Goal: Task Accomplishment & Management: Manage account settings

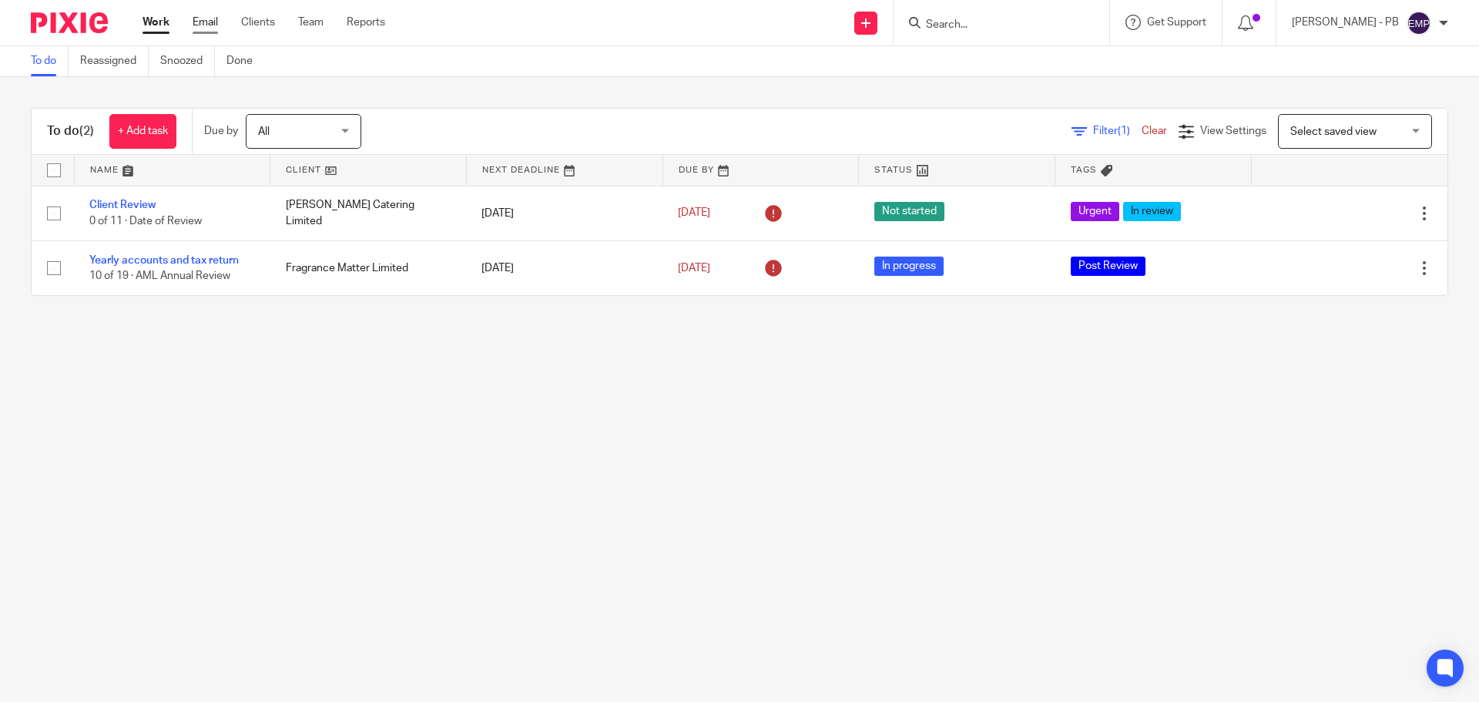
click at [202, 25] on link "Email" at bounding box center [205, 22] width 25 height 15
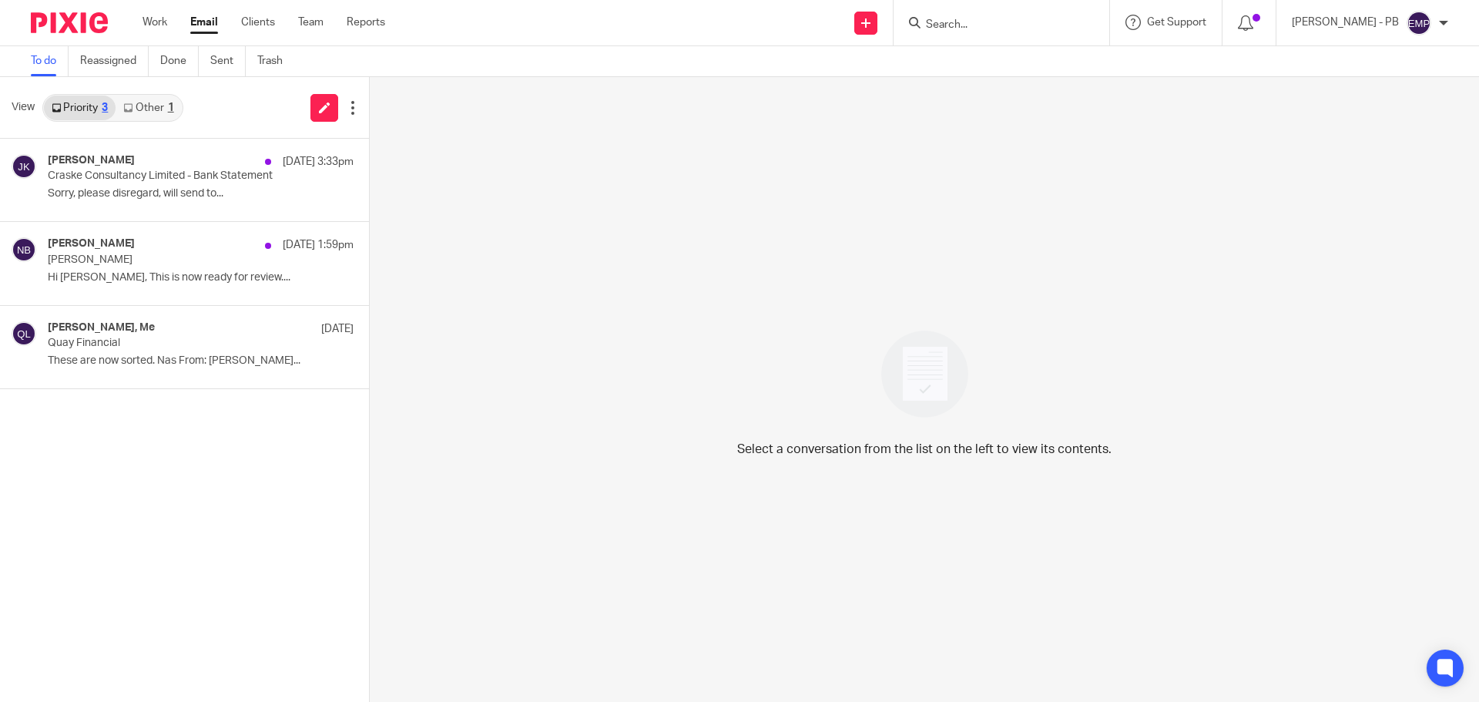
click at [158, 112] on link "Other 1" at bounding box center [148, 108] width 65 height 25
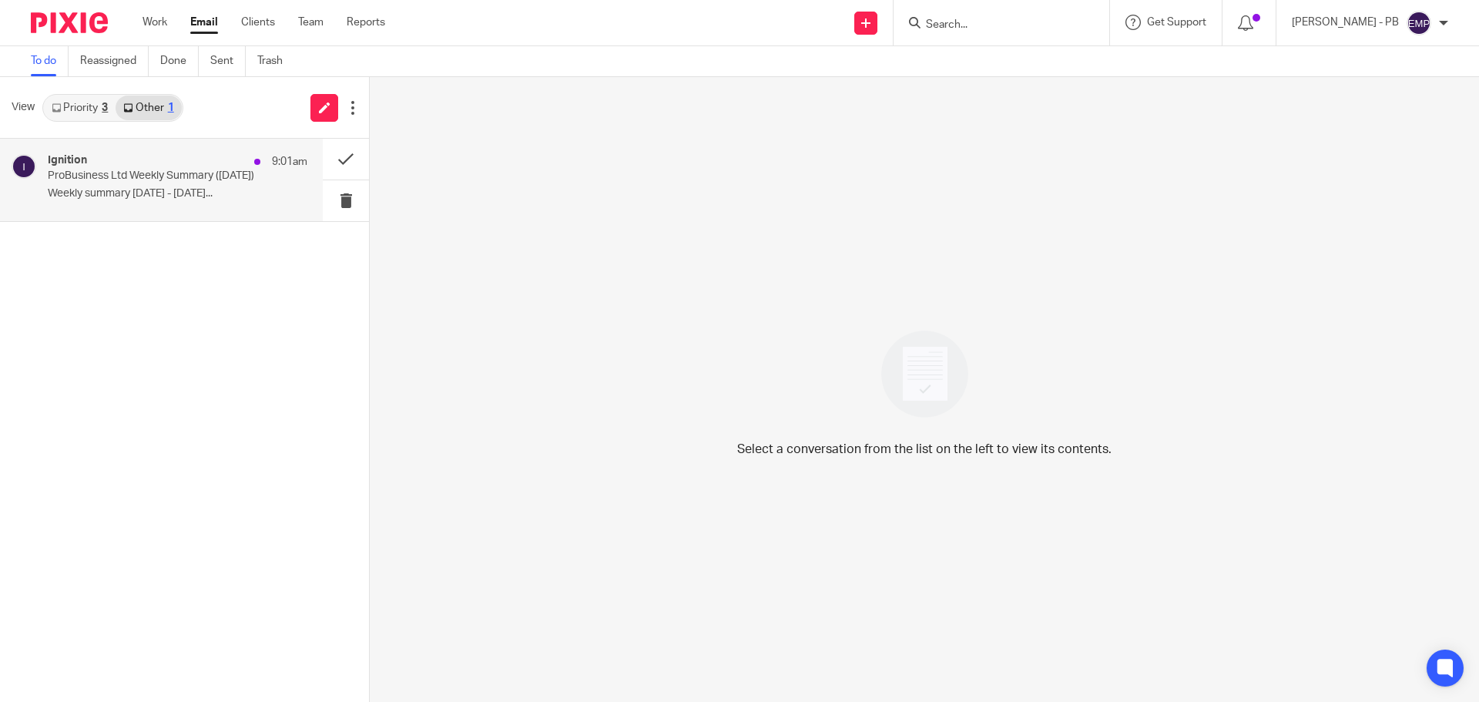
click at [174, 192] on p "Weekly summary [DATE] - [DATE]..." at bounding box center [178, 193] width 260 height 13
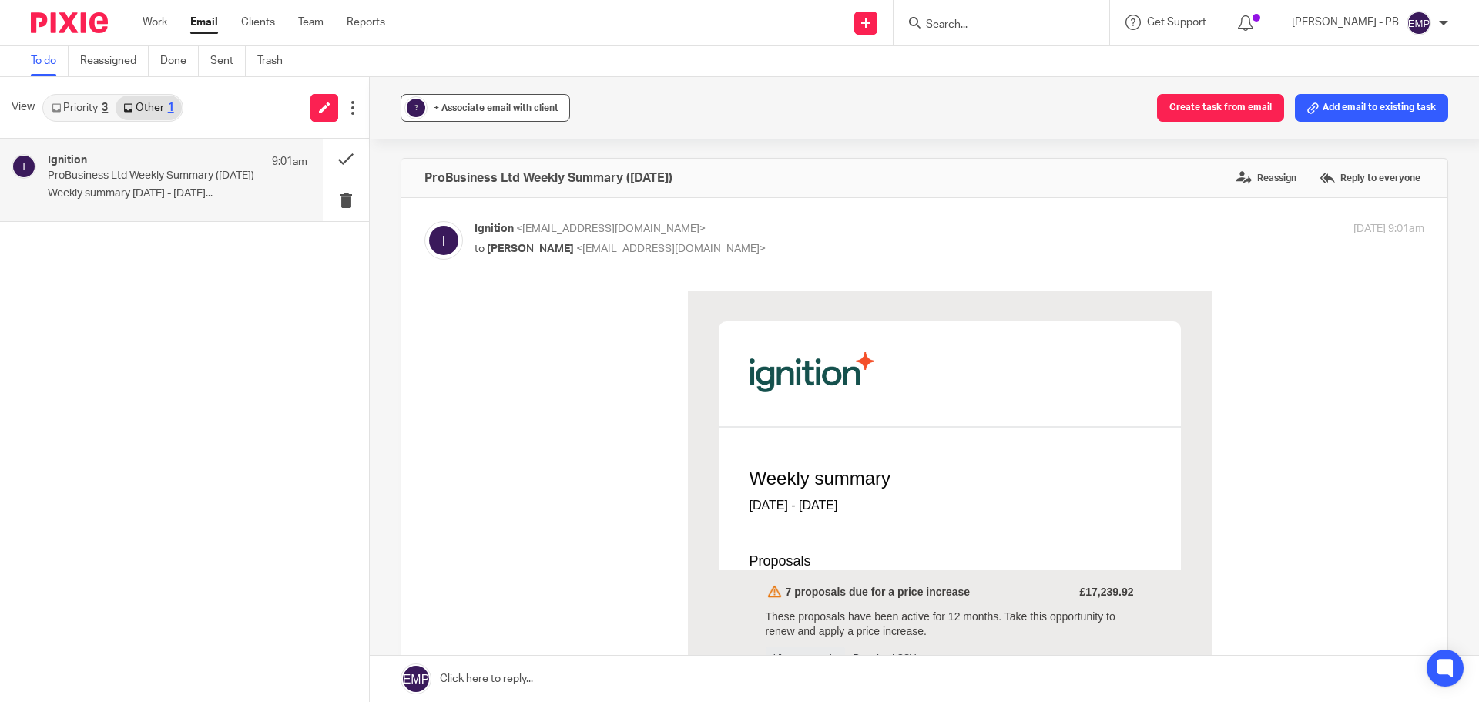
click at [454, 109] on span "+ Associate email with client" at bounding box center [496, 107] width 125 height 9
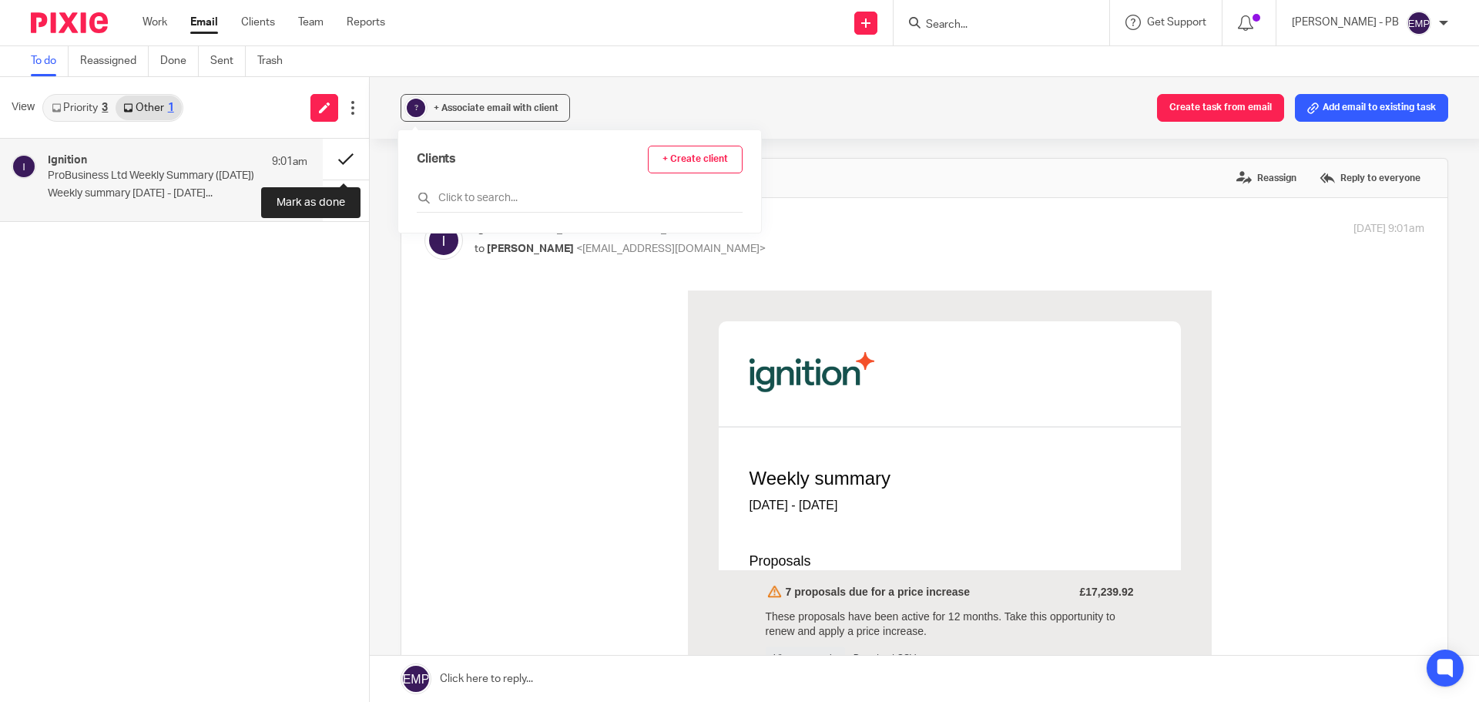
click at [335, 163] on button at bounding box center [346, 159] width 46 height 41
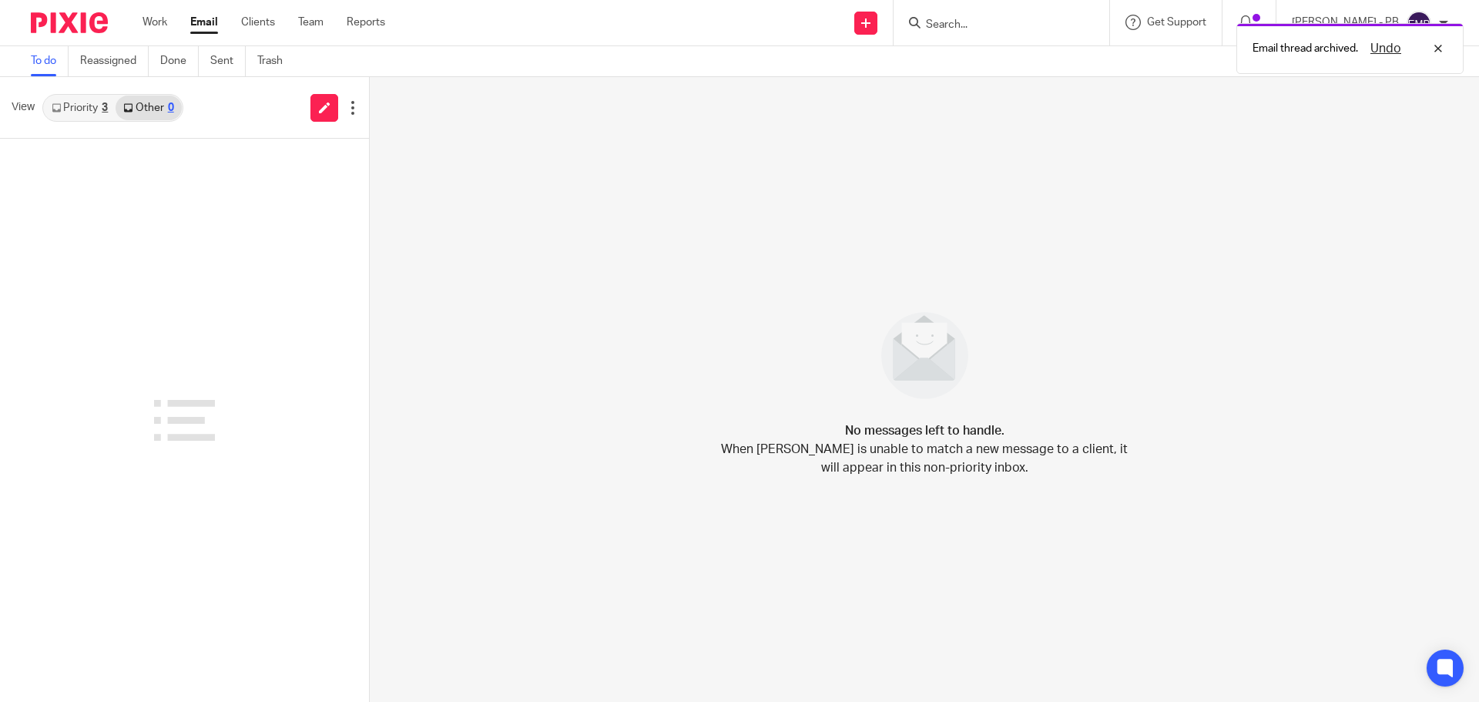
click at [82, 104] on link "Priority 3" at bounding box center [80, 108] width 72 height 25
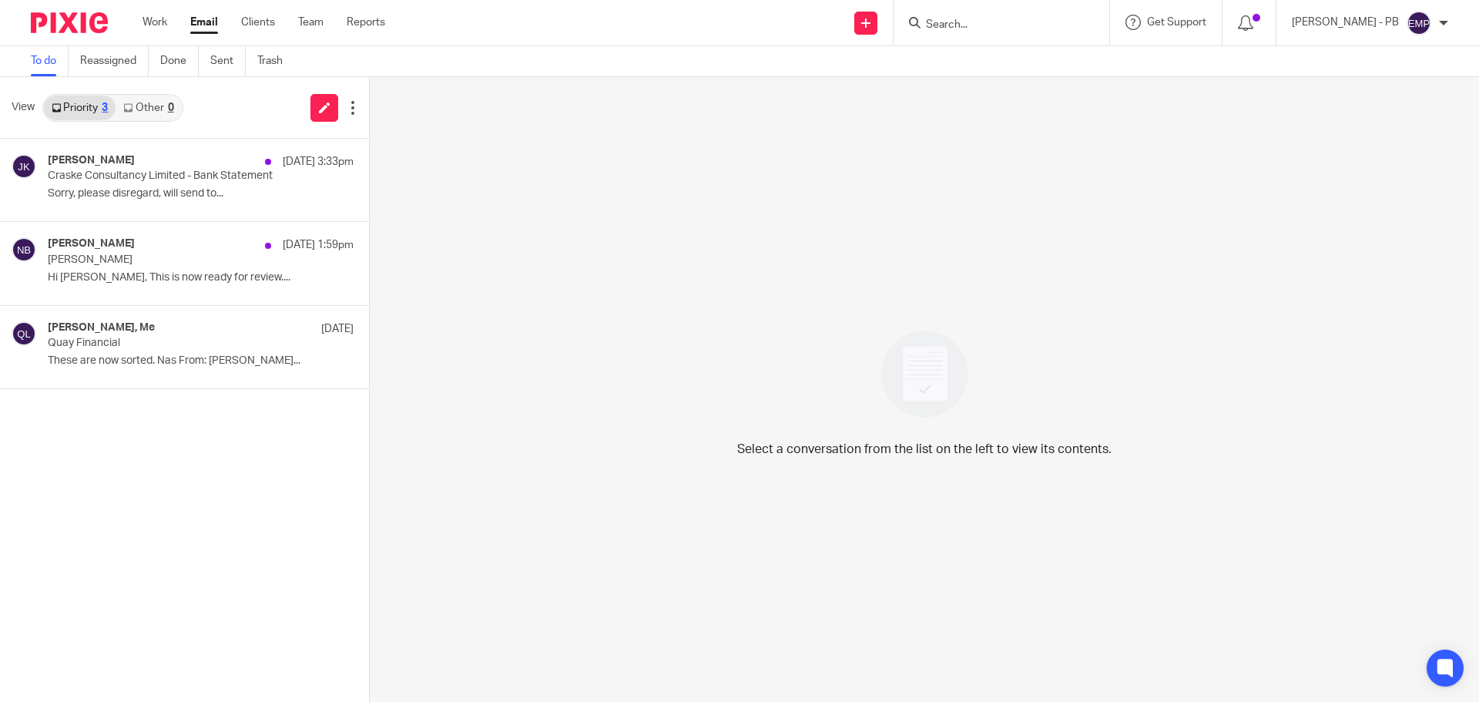
drag, startPoint x: 747, startPoint y: 224, endPoint x: 755, endPoint y: 238, distance: 15.9
click at [747, 224] on div "Select a conversation from the list on the left to view its contents." at bounding box center [924, 389] width 1109 height 625
click at [404, 172] on div "Select a conversation from the list on the left to view its contents." at bounding box center [924, 389] width 1109 height 625
click at [208, 18] on link "Email" at bounding box center [204, 22] width 28 height 15
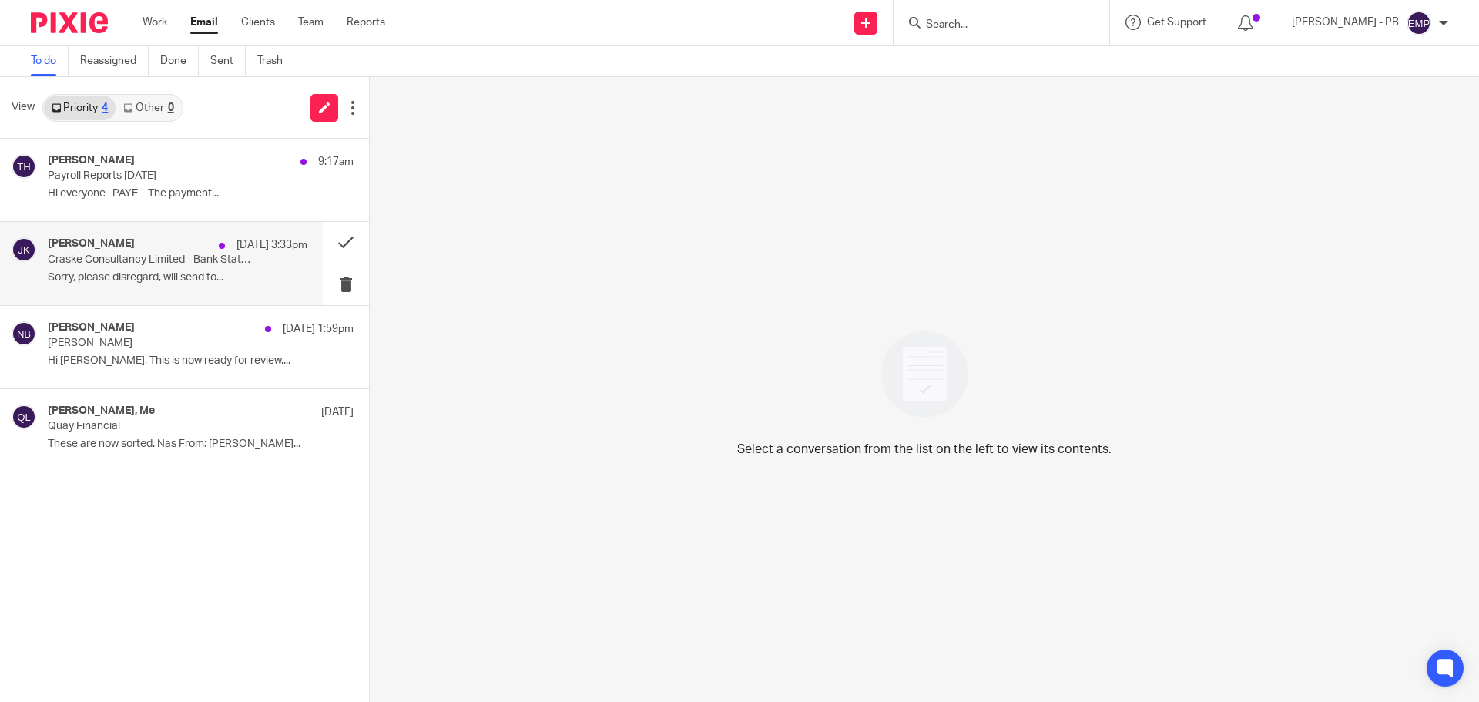
click at [137, 279] on p "Sorry, please disregard, will send to..." at bounding box center [178, 277] width 260 height 13
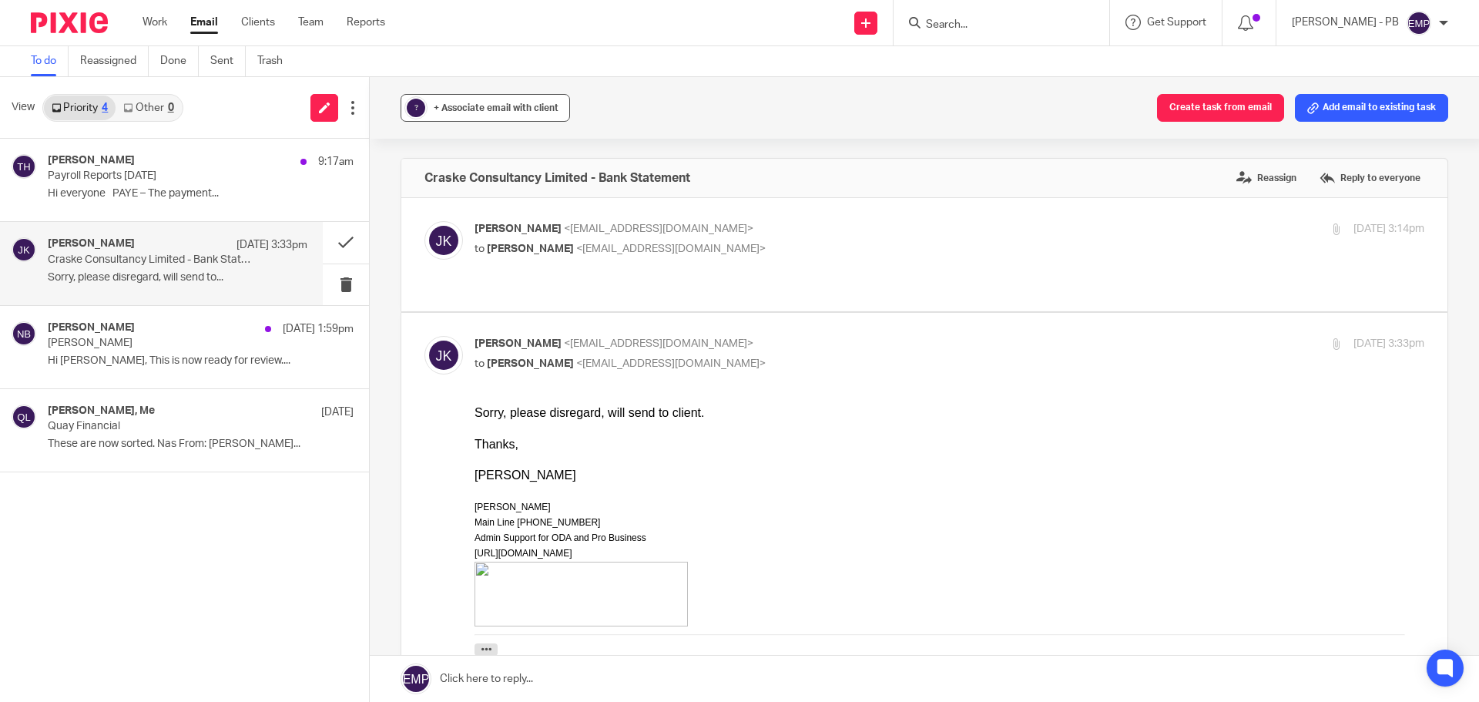
click at [503, 113] on div "+ Associate email with client" at bounding box center [496, 107] width 125 height 15
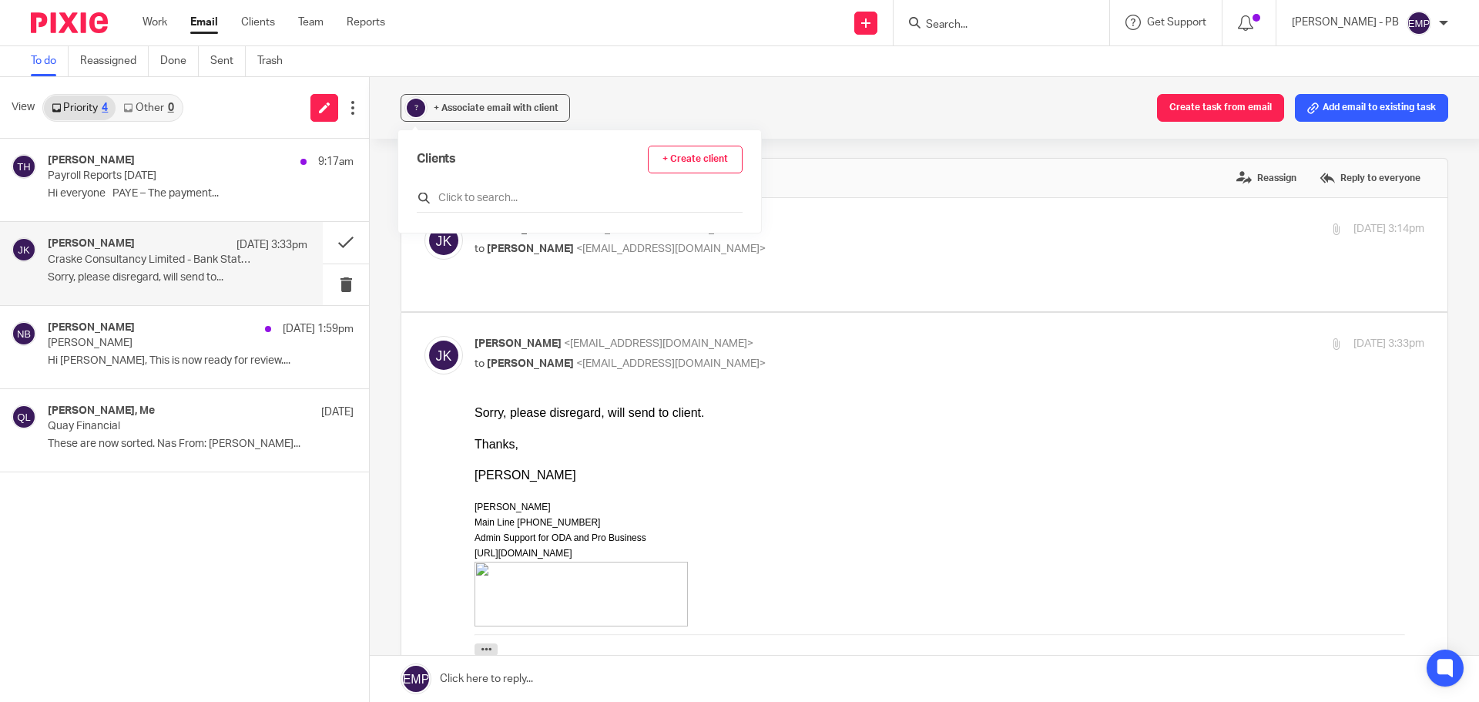
click at [496, 203] on input "text" at bounding box center [580, 197] width 326 height 15
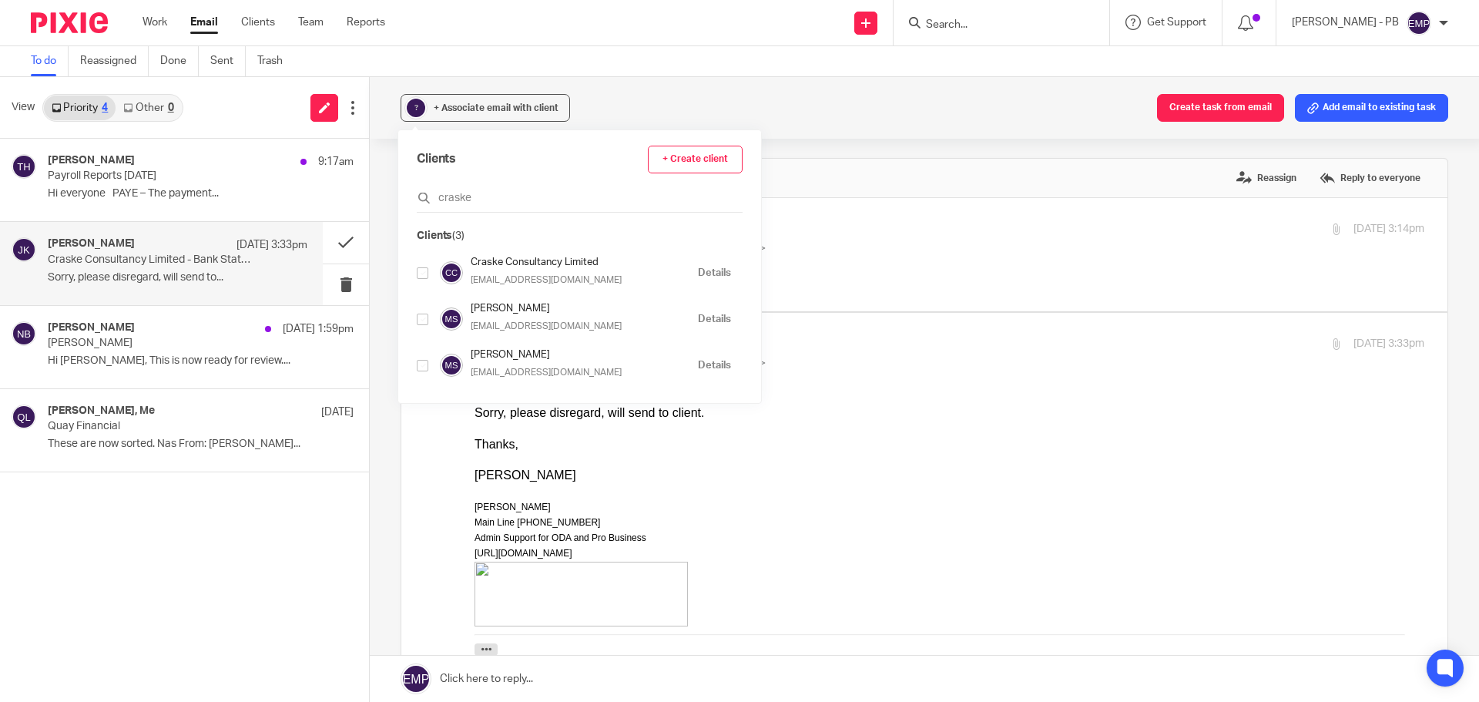
type input "craske"
click at [426, 273] on input "checkbox" at bounding box center [423, 273] width 12 height 12
checkbox input "true"
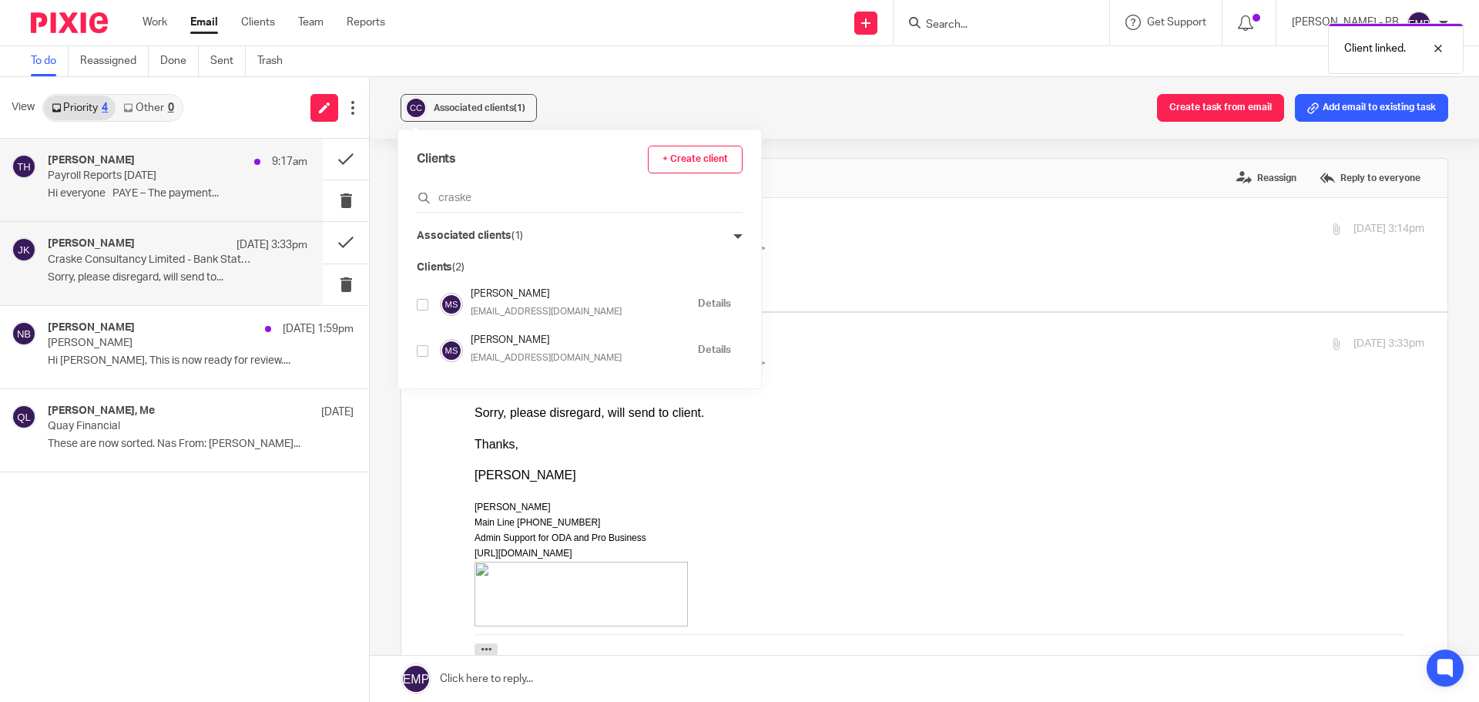
click at [364, 220] on button at bounding box center [346, 200] width 46 height 41
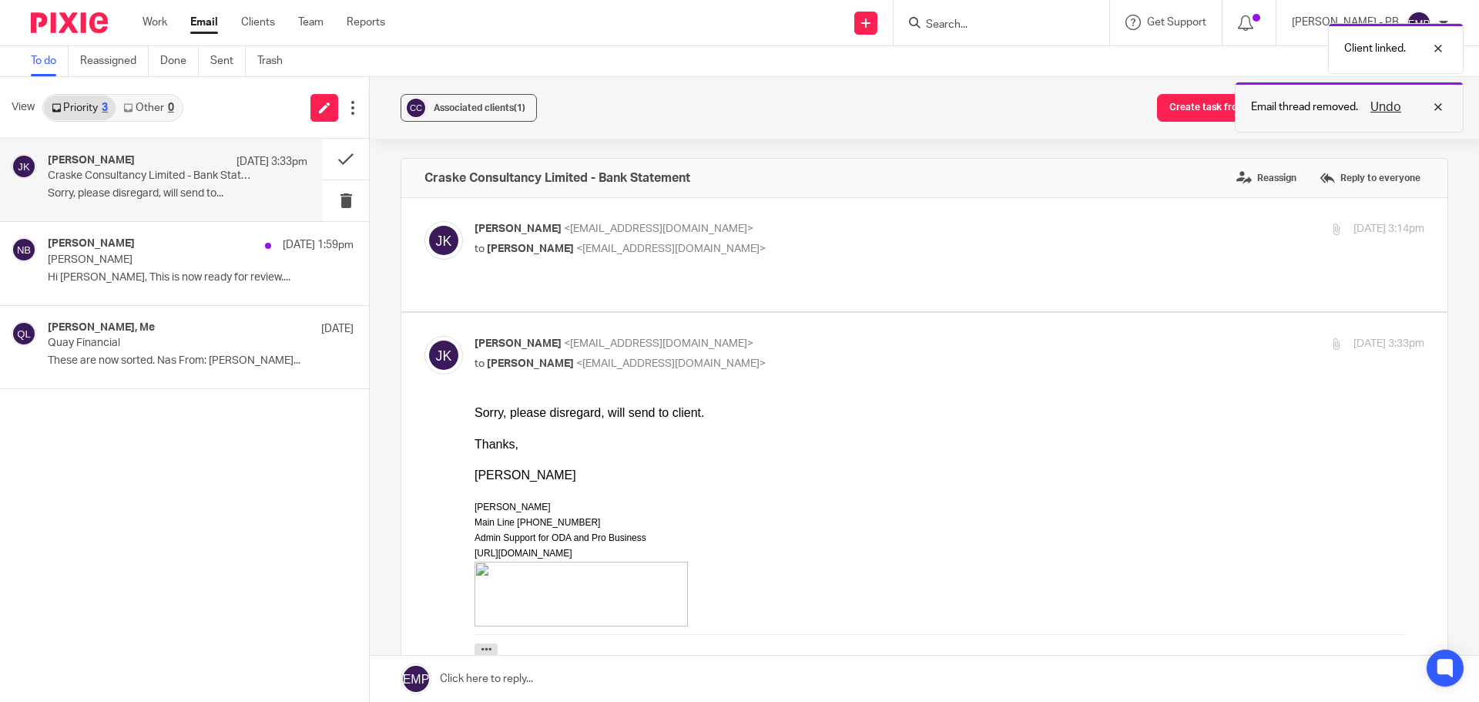
click at [1382, 103] on button "Undo" at bounding box center [1386, 107] width 40 height 18
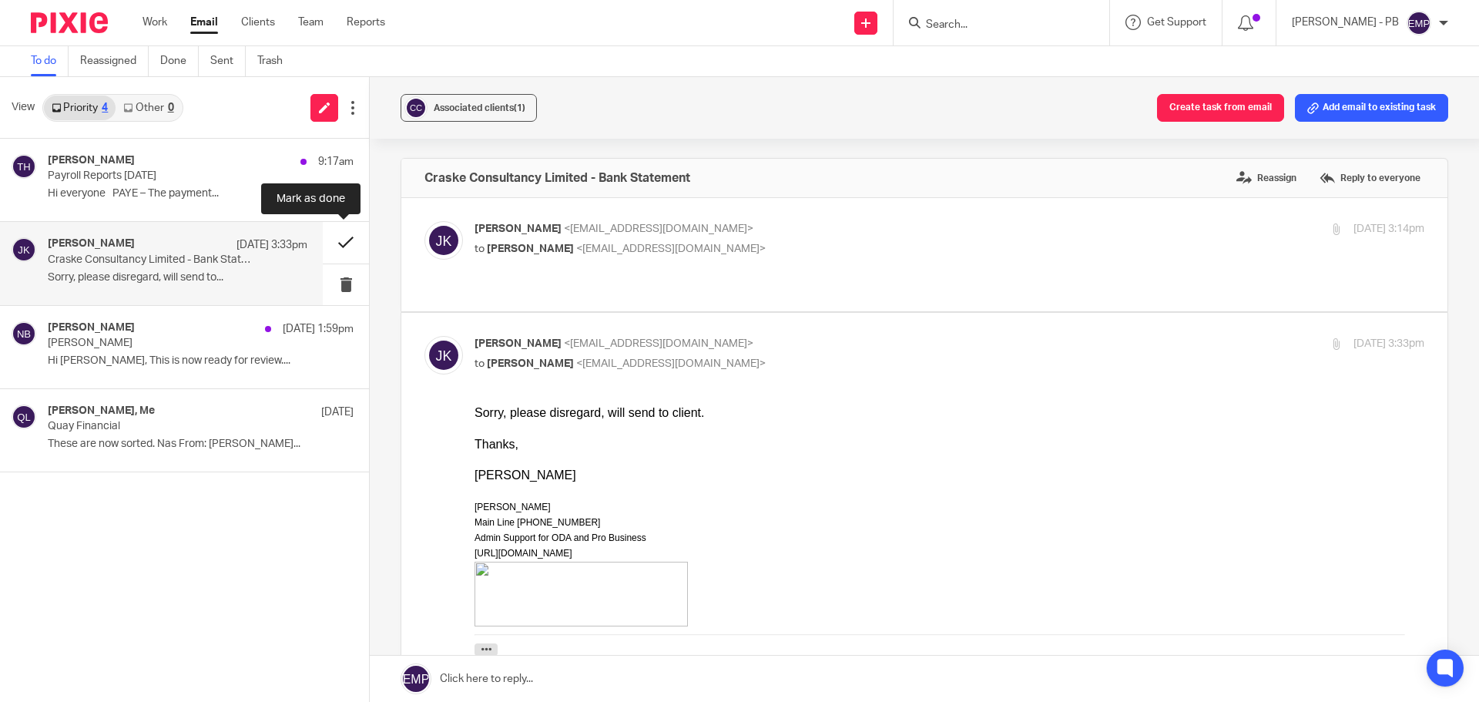
click at [342, 242] on button at bounding box center [346, 242] width 46 height 41
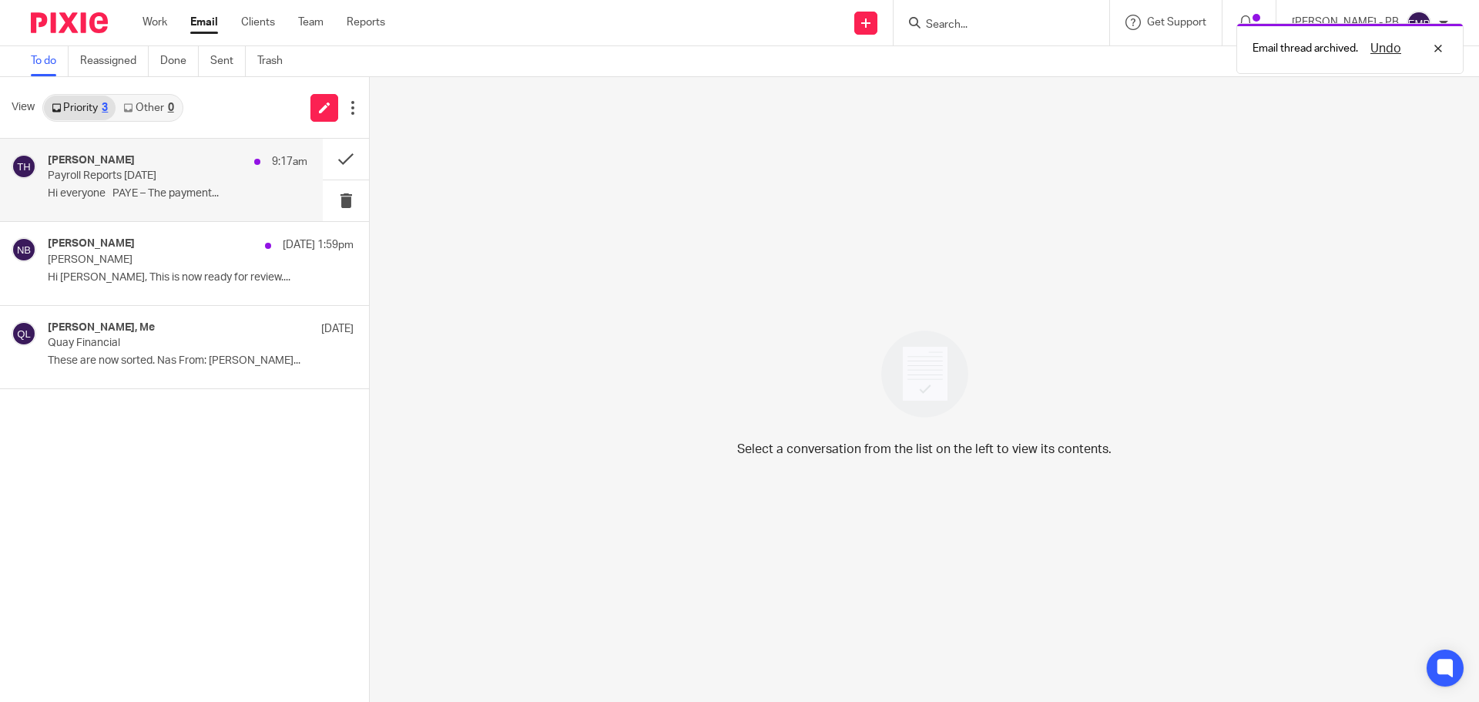
click at [196, 182] on p "Payroll Reports July 2025" at bounding box center [152, 175] width 208 height 13
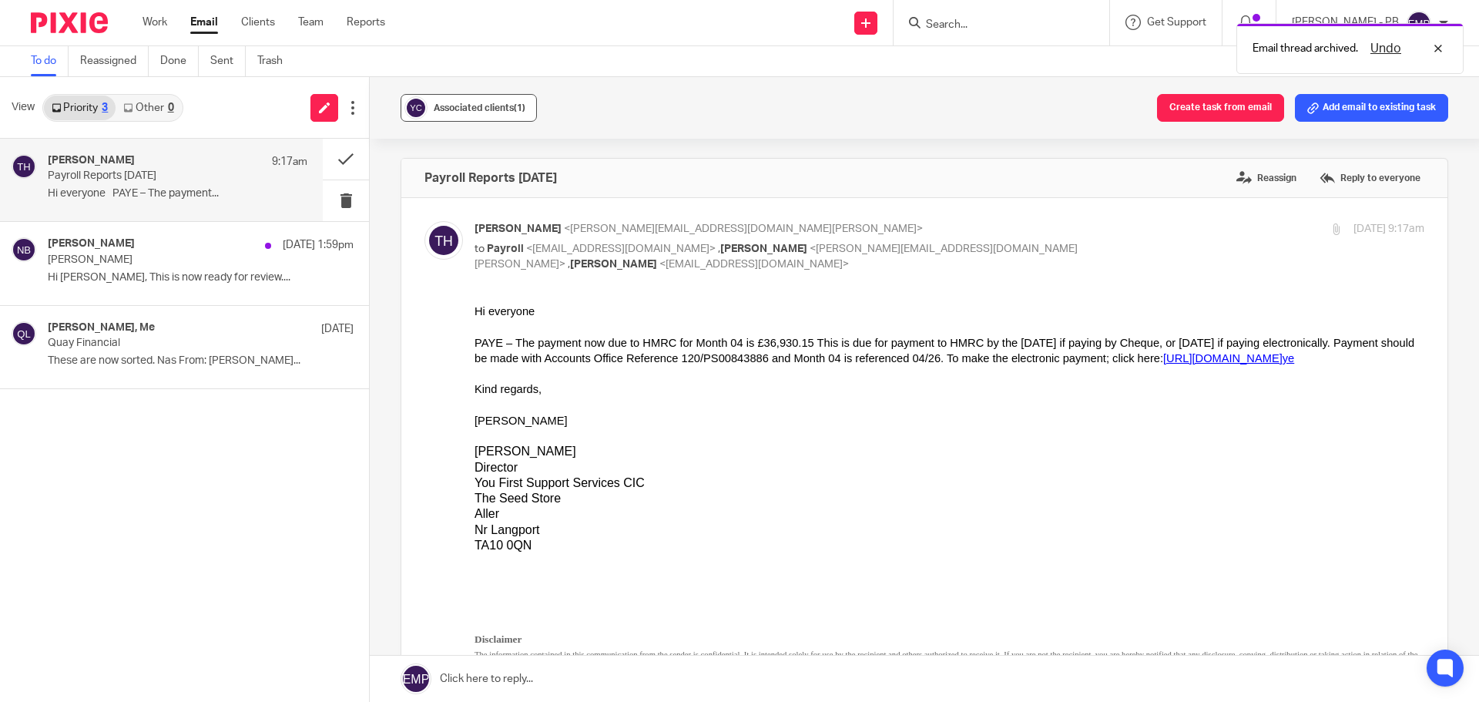
click at [503, 116] on button "Associated clients (1)" at bounding box center [468, 108] width 136 height 28
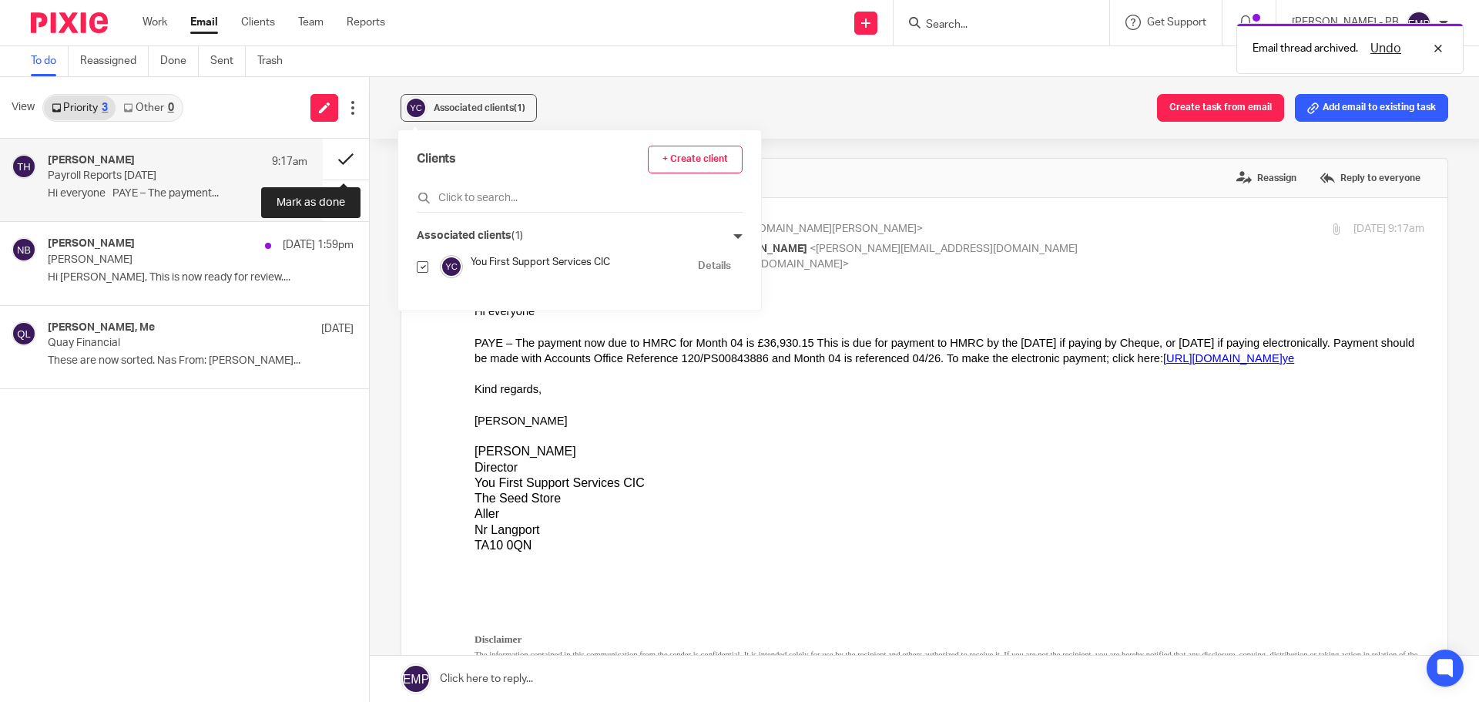
click at [345, 161] on button at bounding box center [346, 159] width 46 height 41
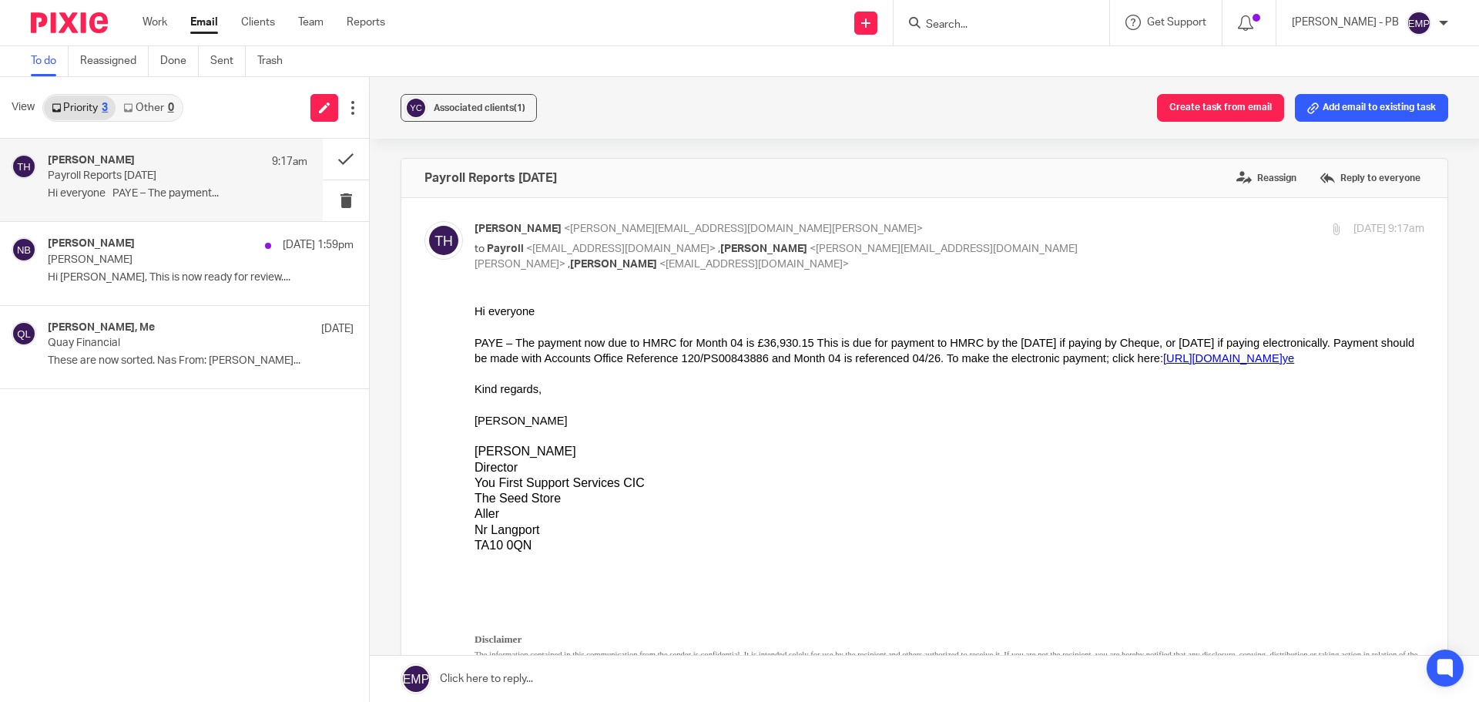
click at [385, 153] on div "Associated clients (1) Create task from email Add email to existing task Payrol…" at bounding box center [924, 389] width 1109 height 625
click at [347, 154] on button at bounding box center [346, 159] width 46 height 41
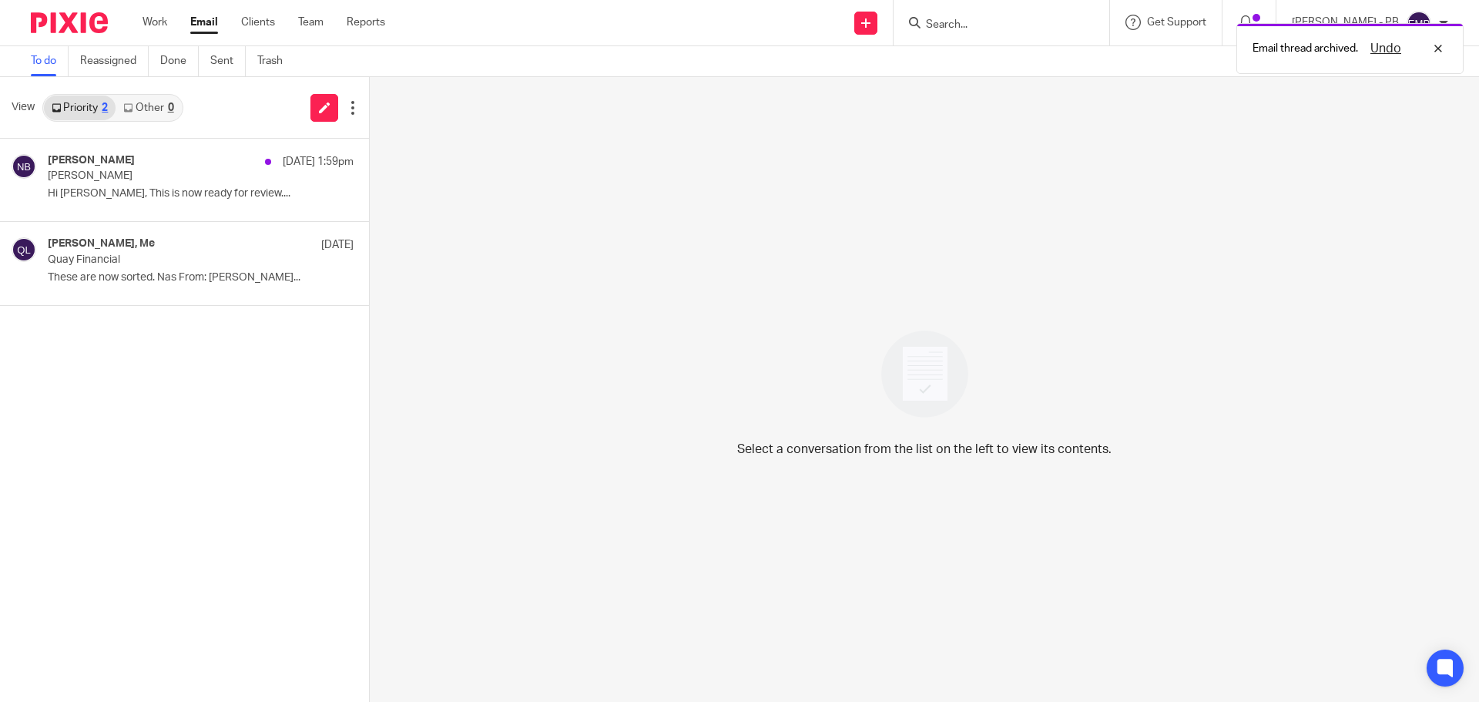
click at [210, 25] on link "Email" at bounding box center [204, 22] width 28 height 15
